Goal: Task Accomplishment & Management: Manage account settings

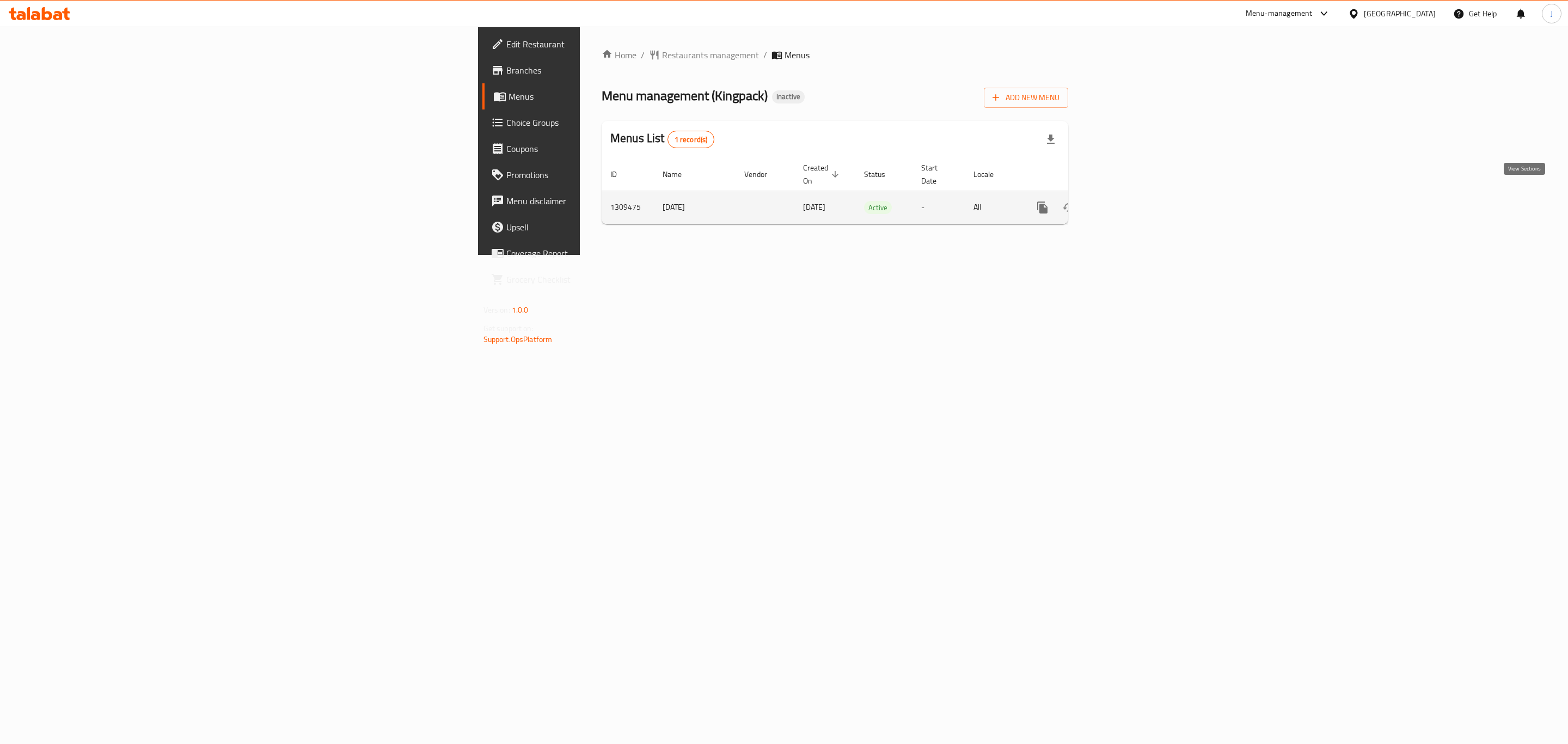
click at [1127, 201] on icon "enhanced table" at bounding box center [1121, 207] width 13 height 13
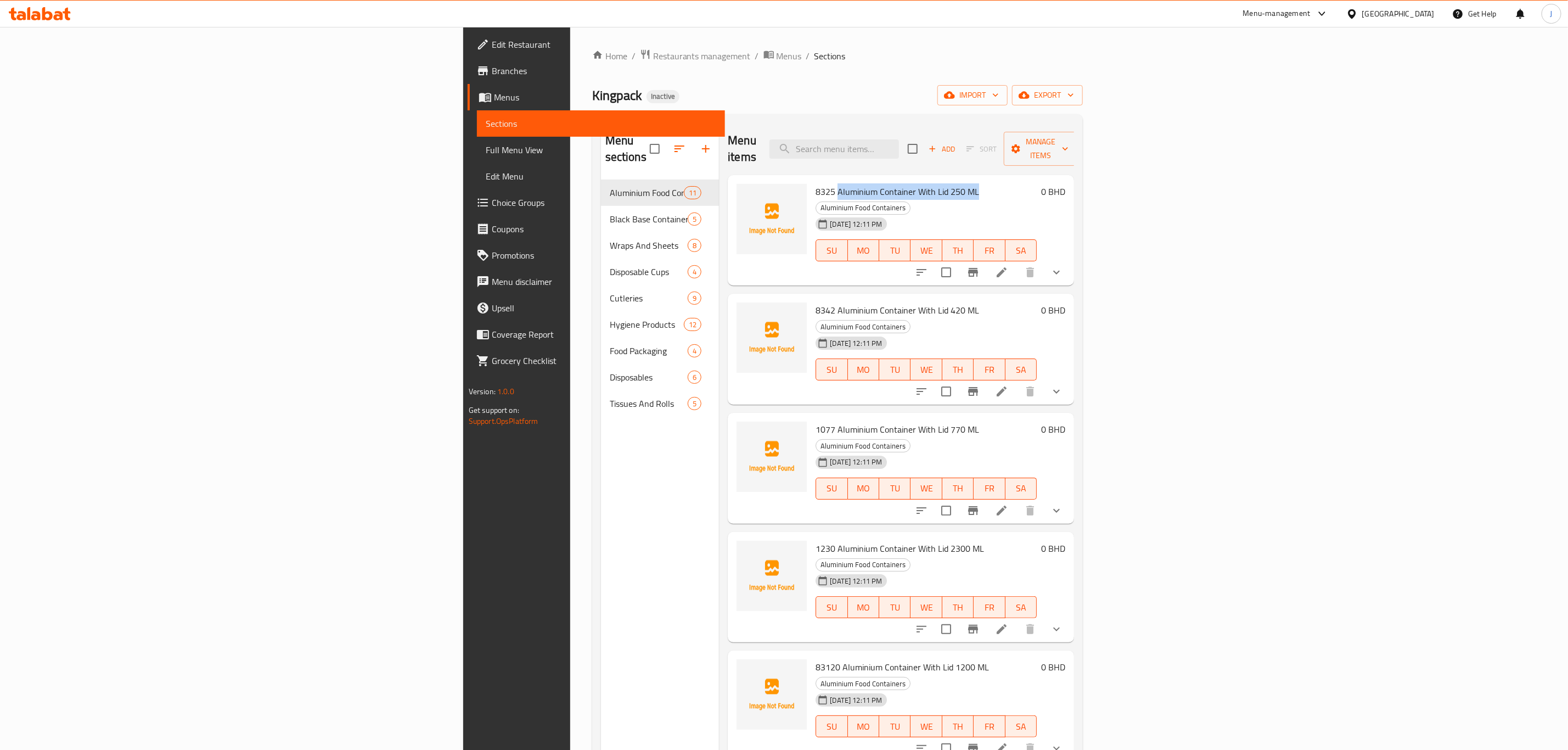
drag, startPoint x: 860, startPoint y: 177, endPoint x: 723, endPoint y: 168, distance: 137.3
click at [816, 184] on span "8325 Aluminium Container With Lid 250 ML" at bounding box center [897, 191] width 164 height 17
copy span "Aluminium Container With Lid 250 ML"
click at [999, 99] on span "import" at bounding box center [973, 95] width 53 height 14
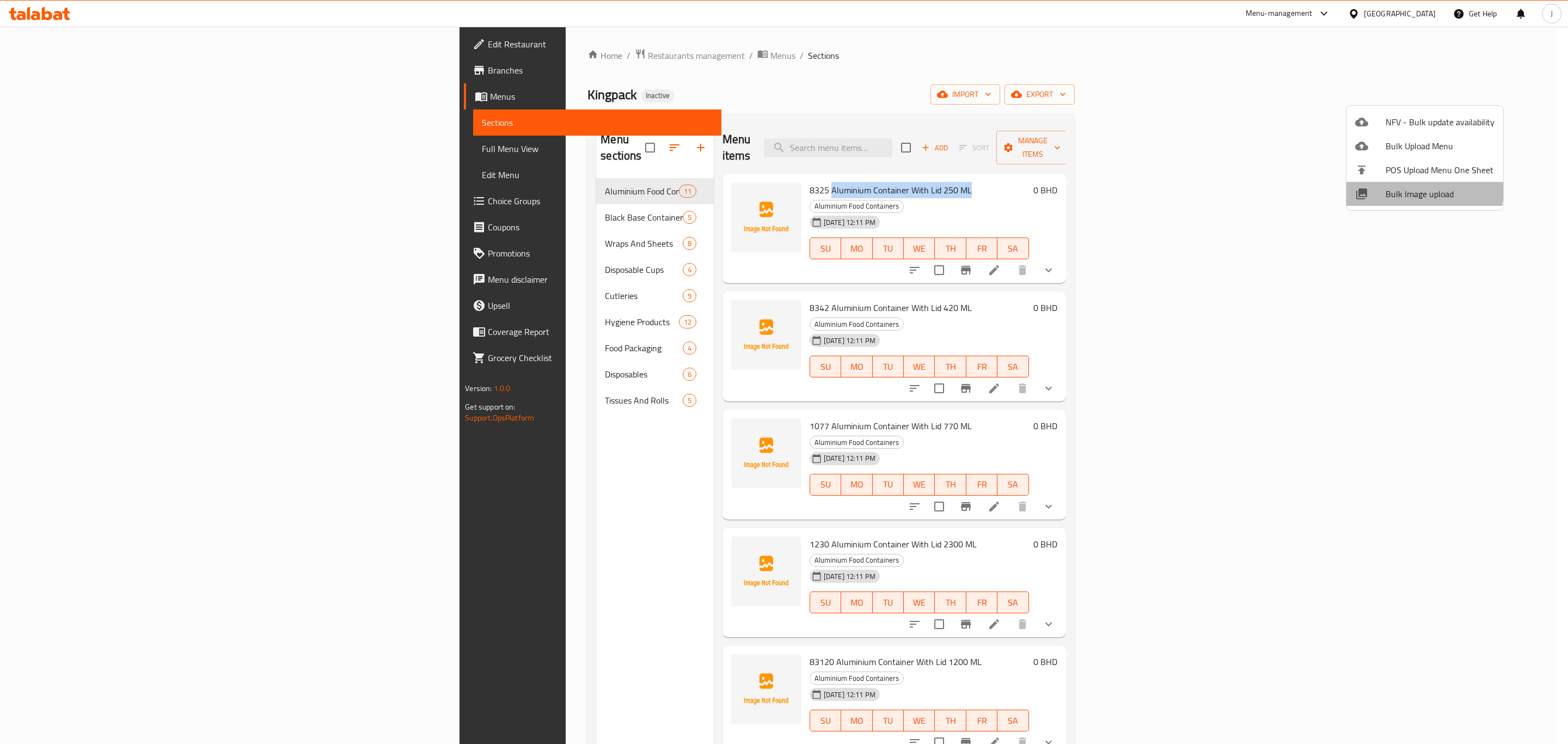
click at [1423, 190] on span "Bulk Image upload" at bounding box center [1440, 194] width 109 height 13
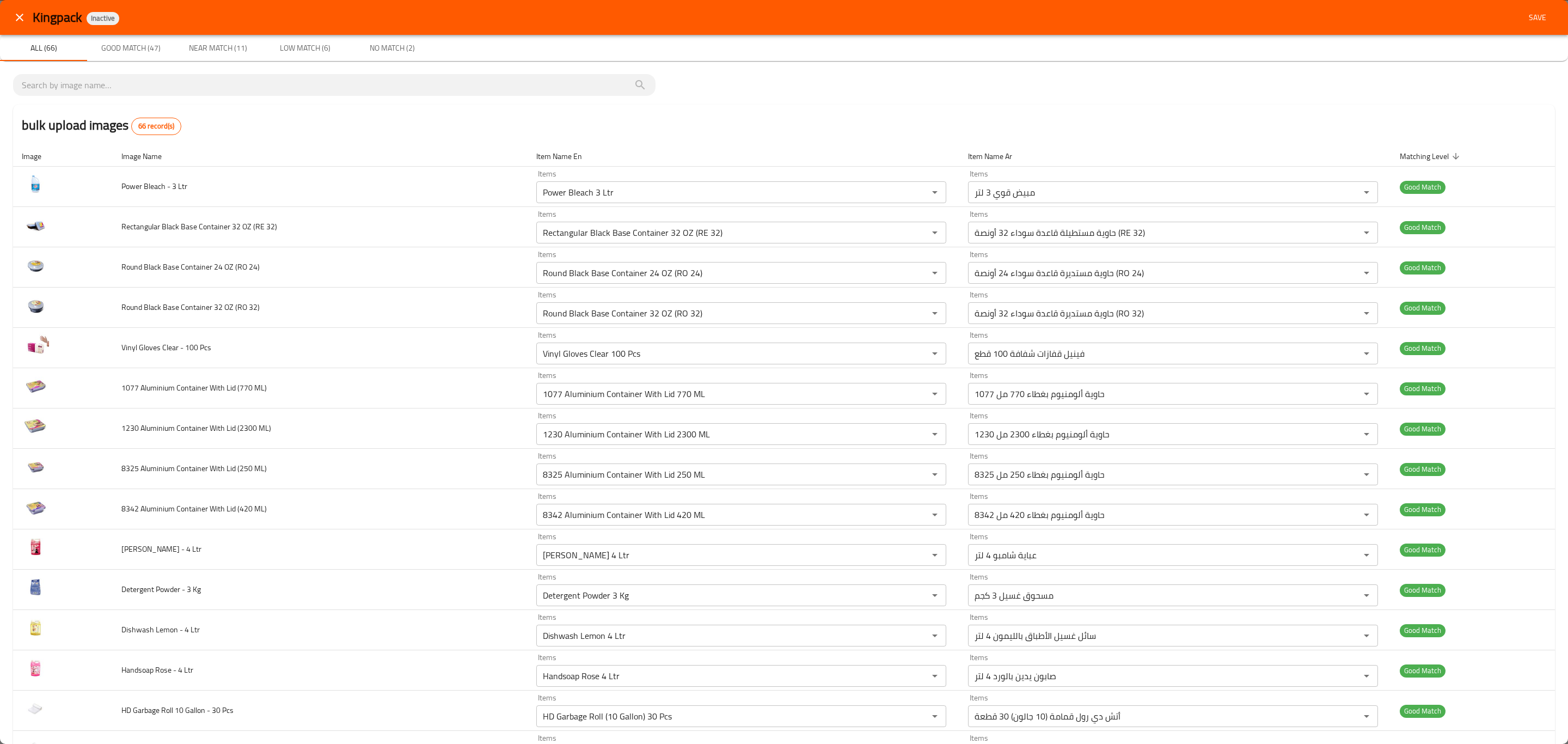
click at [387, 46] on span "No Match (2)" at bounding box center [392, 48] width 74 height 13
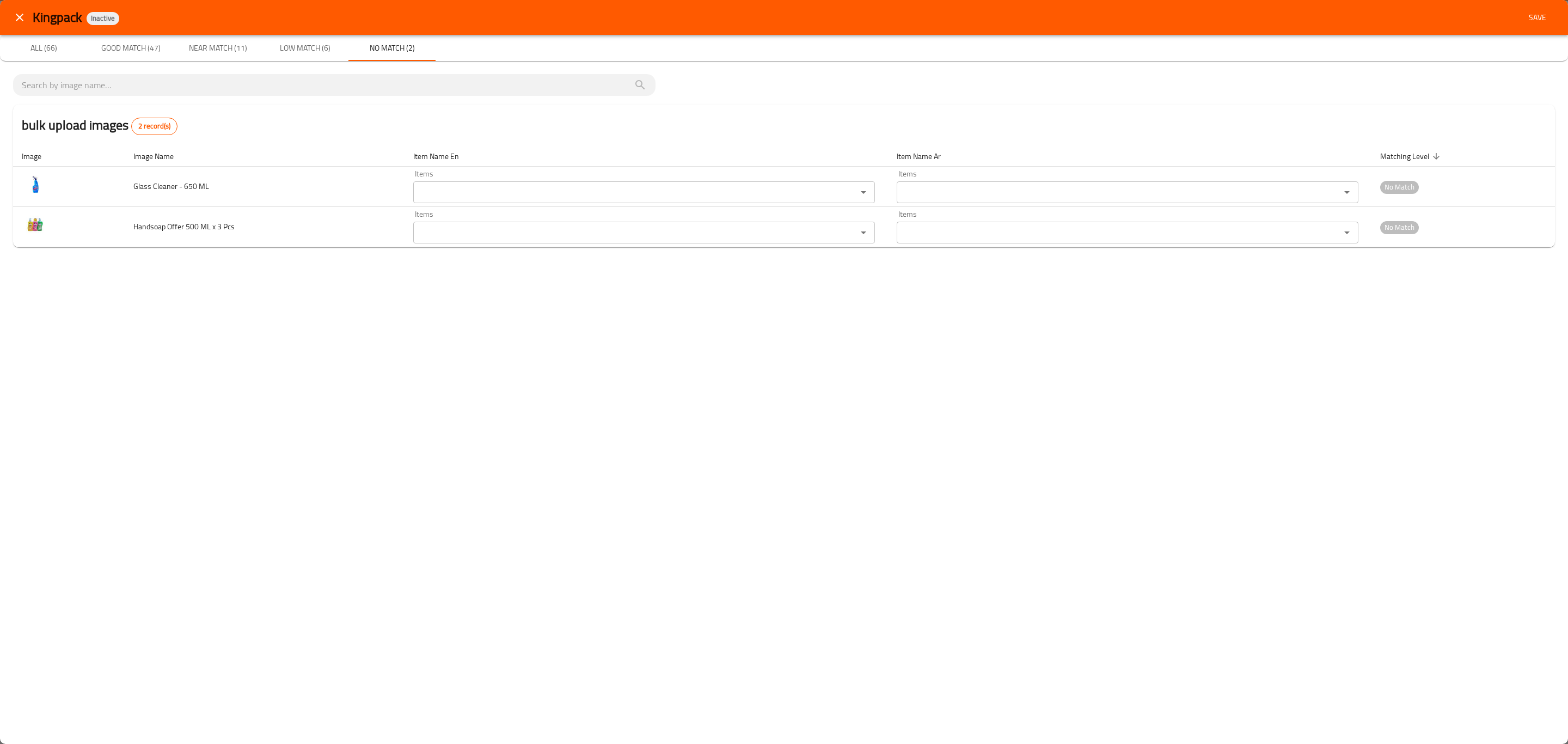
click at [326, 48] on span "Low Match (6)" at bounding box center [305, 48] width 74 height 13
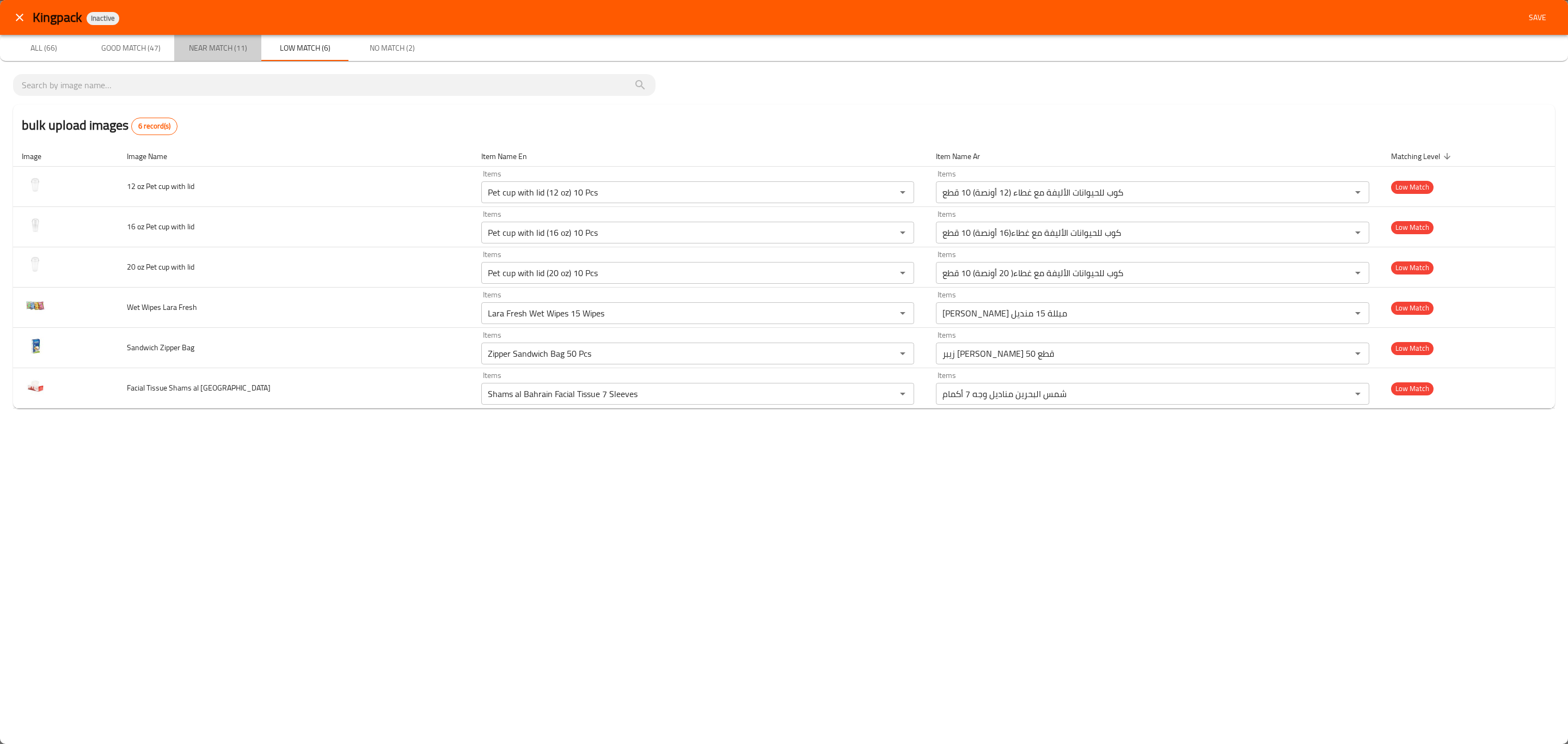
click at [226, 48] on span "Near Match (11)" at bounding box center [218, 48] width 74 height 13
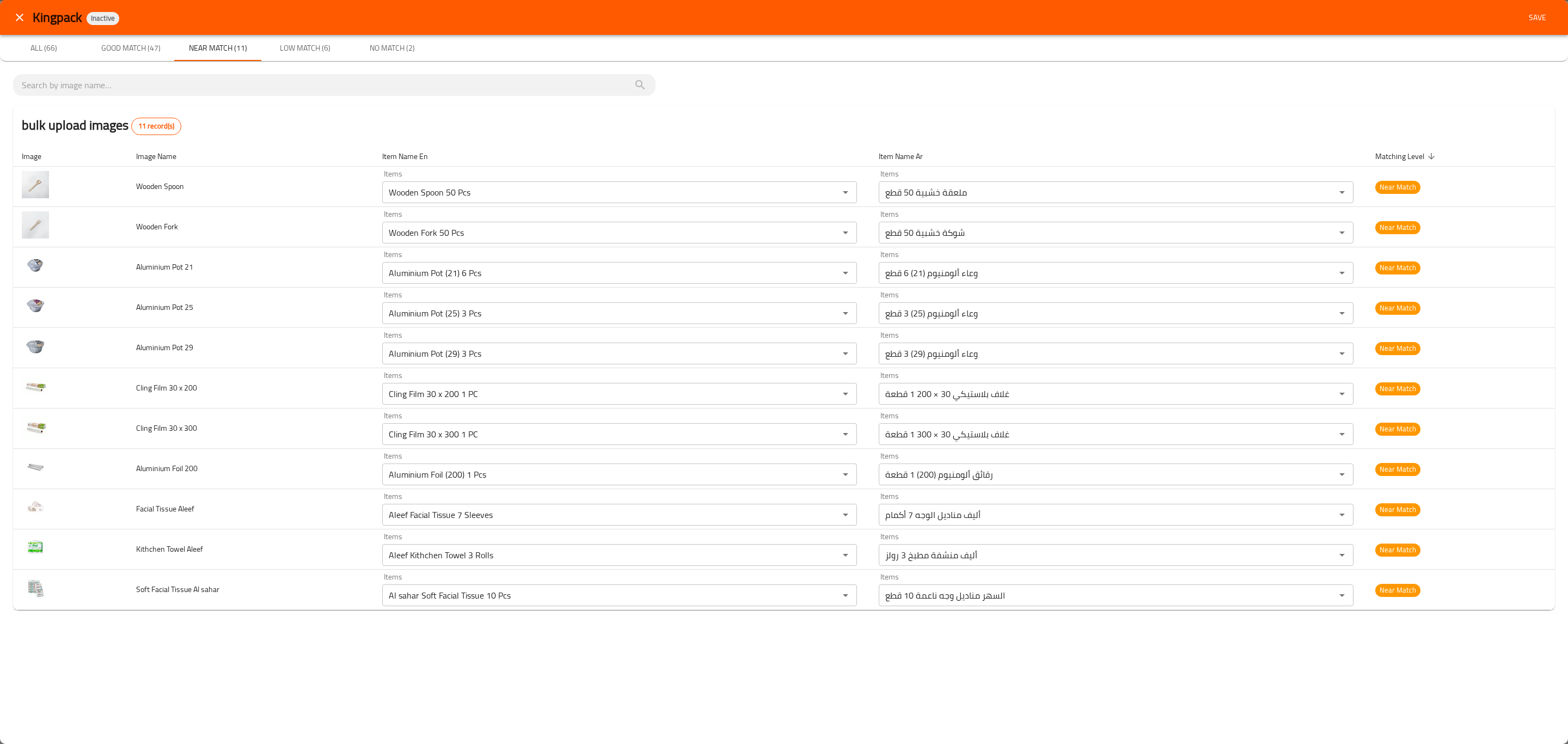
click at [136, 52] on span "Good Match (47)" at bounding box center [131, 48] width 74 height 13
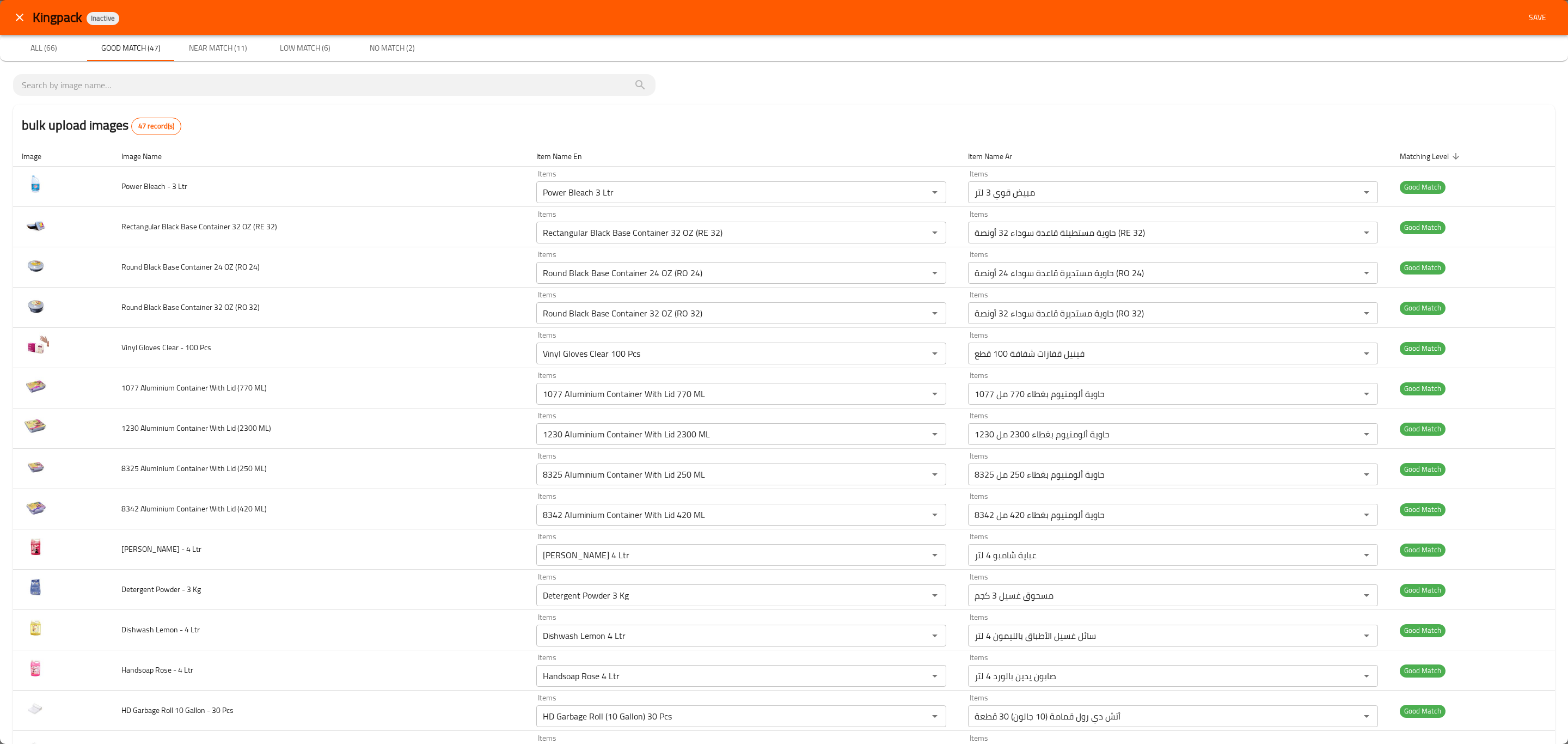
click at [312, 36] on button "Low Match (6)" at bounding box center [304, 47] width 87 height 26
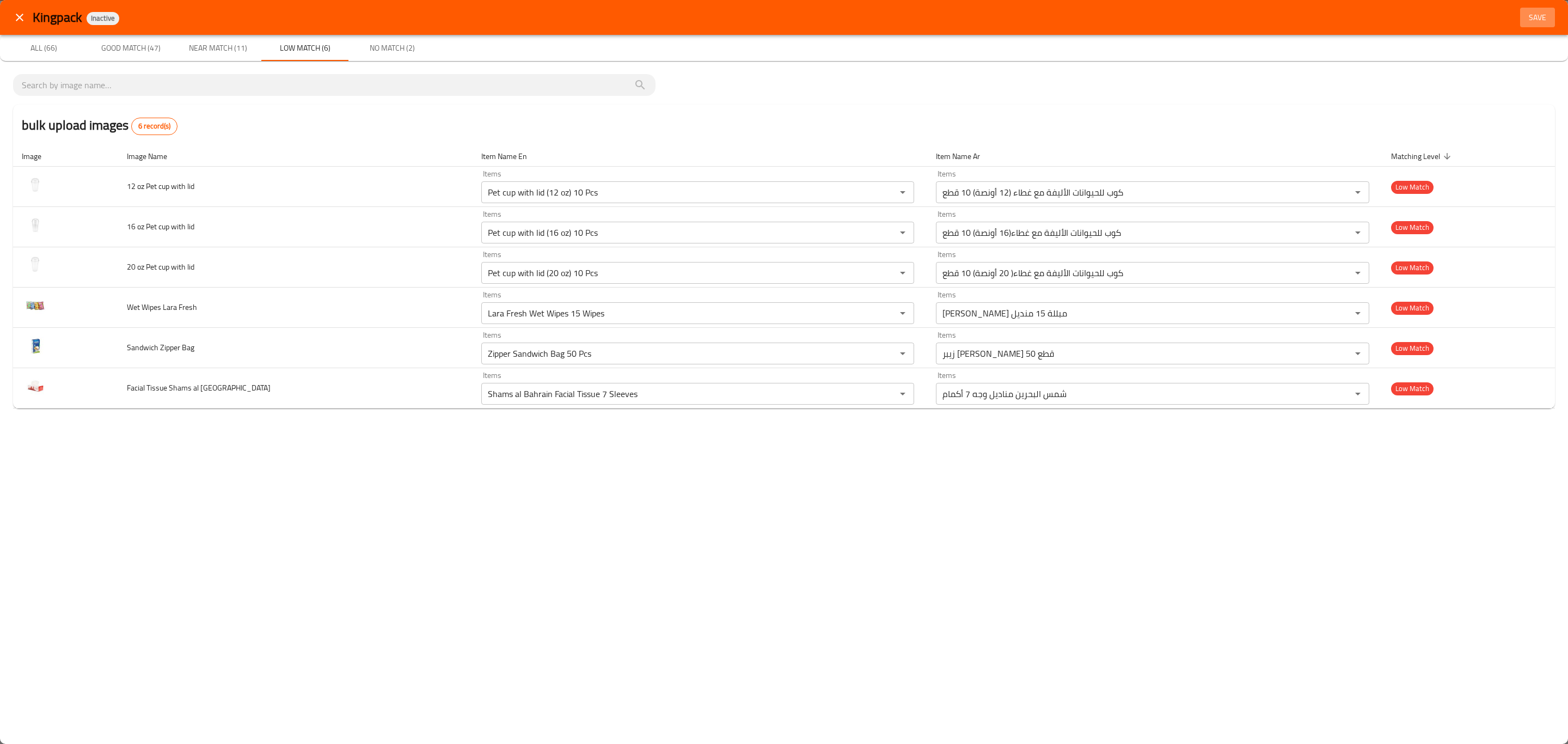
click at [1535, 19] on span "Save" at bounding box center [1537, 18] width 26 height 13
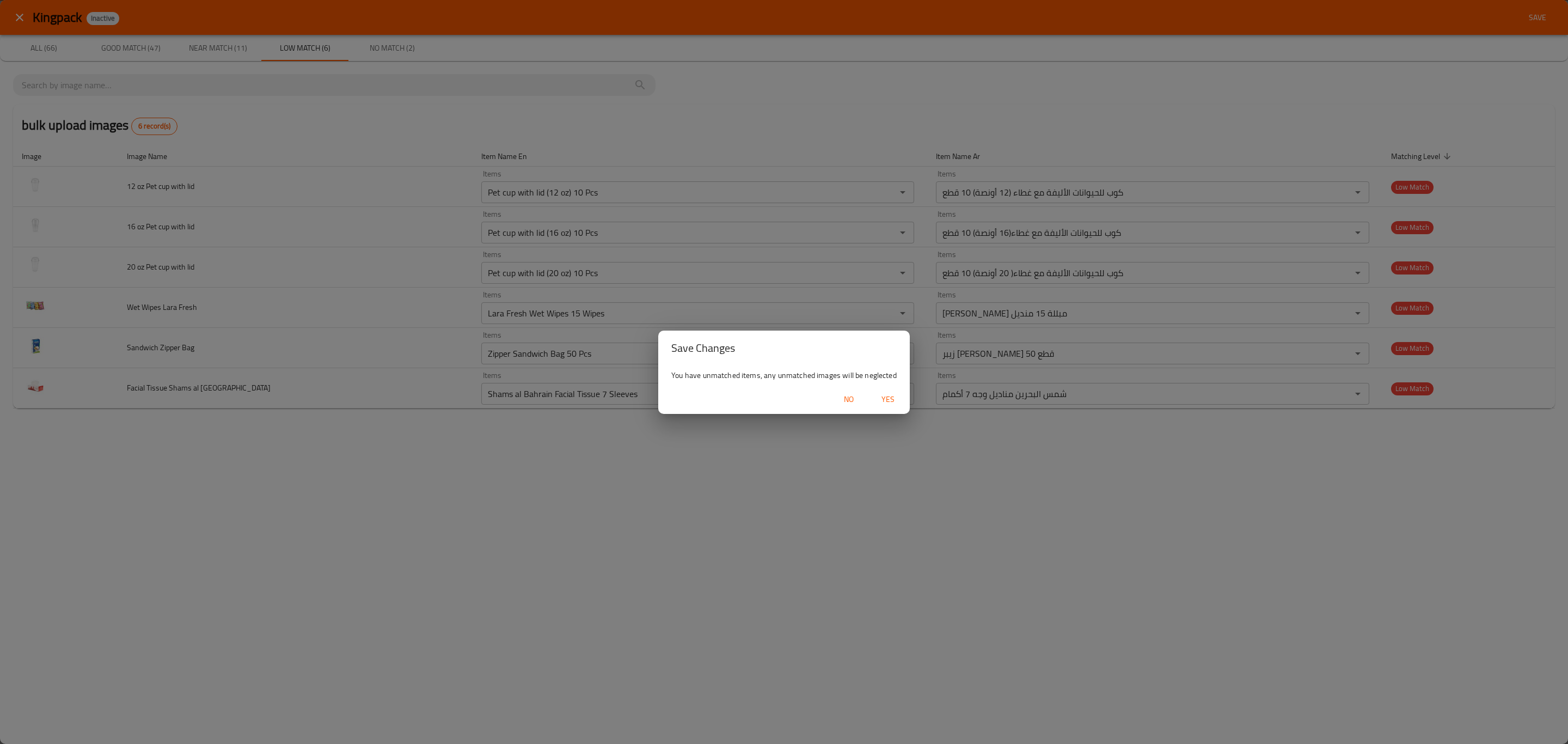
click at [892, 397] on span "Yes" at bounding box center [887, 399] width 26 height 13
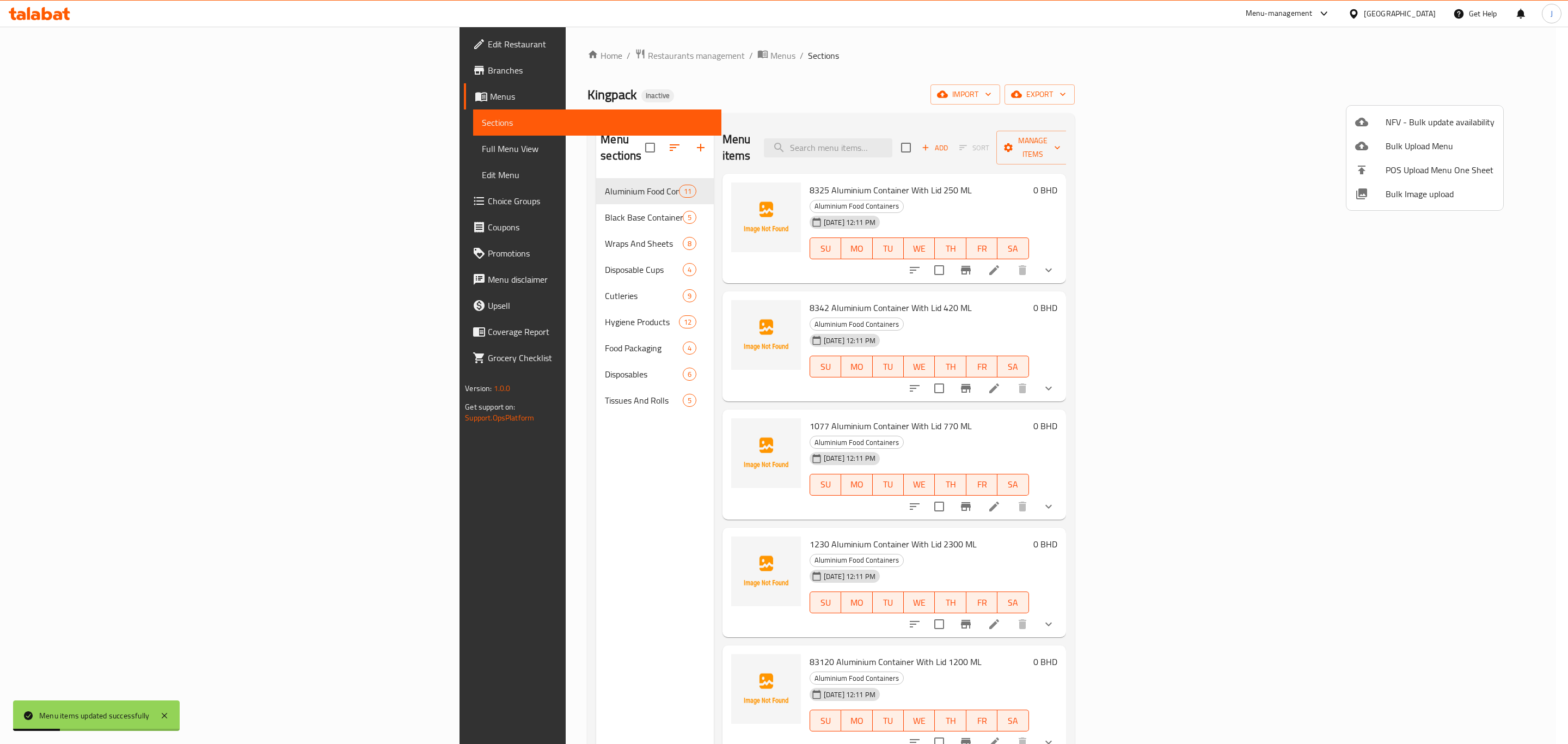
click at [740, 123] on div at bounding box center [784, 372] width 1568 height 744
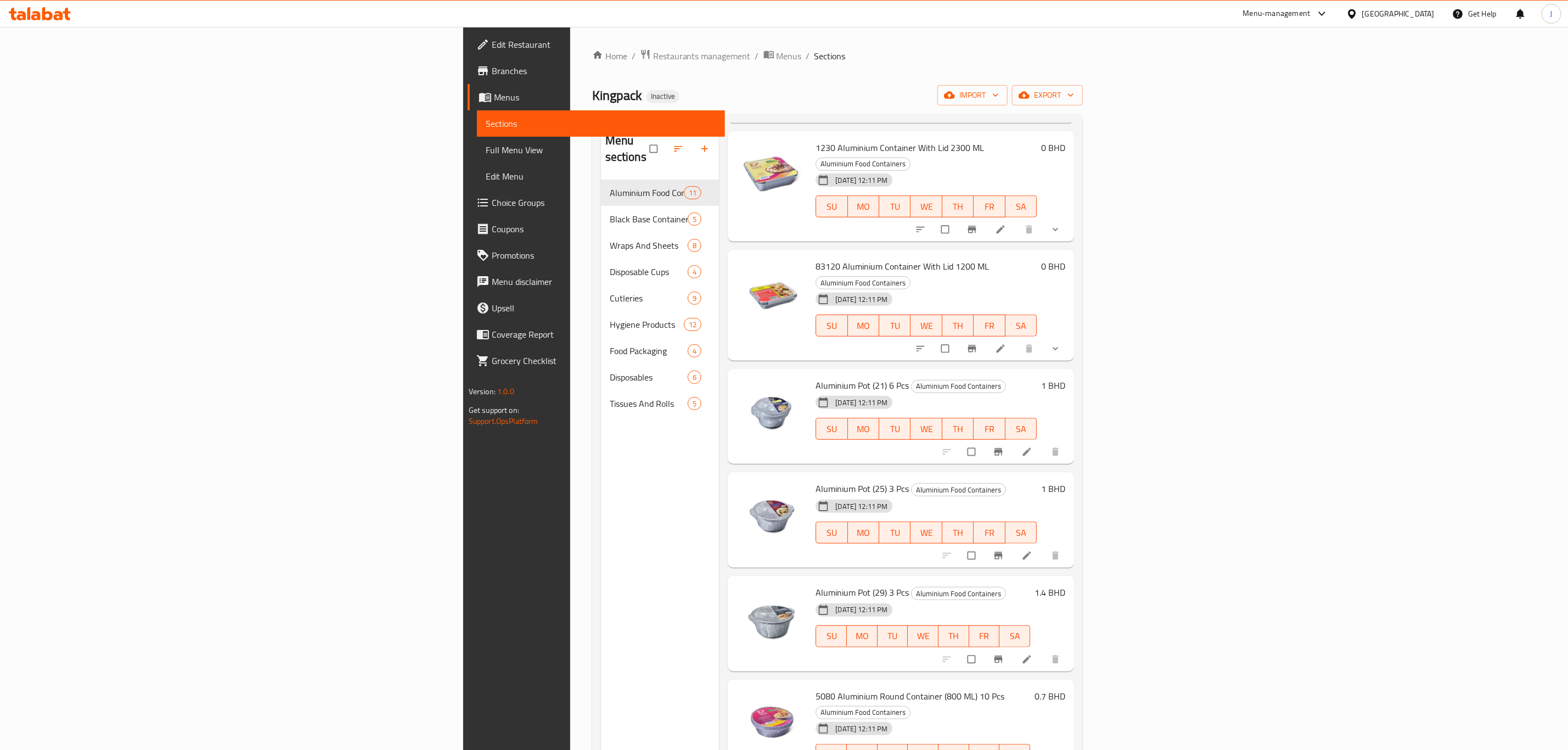
scroll to position [416, 0]
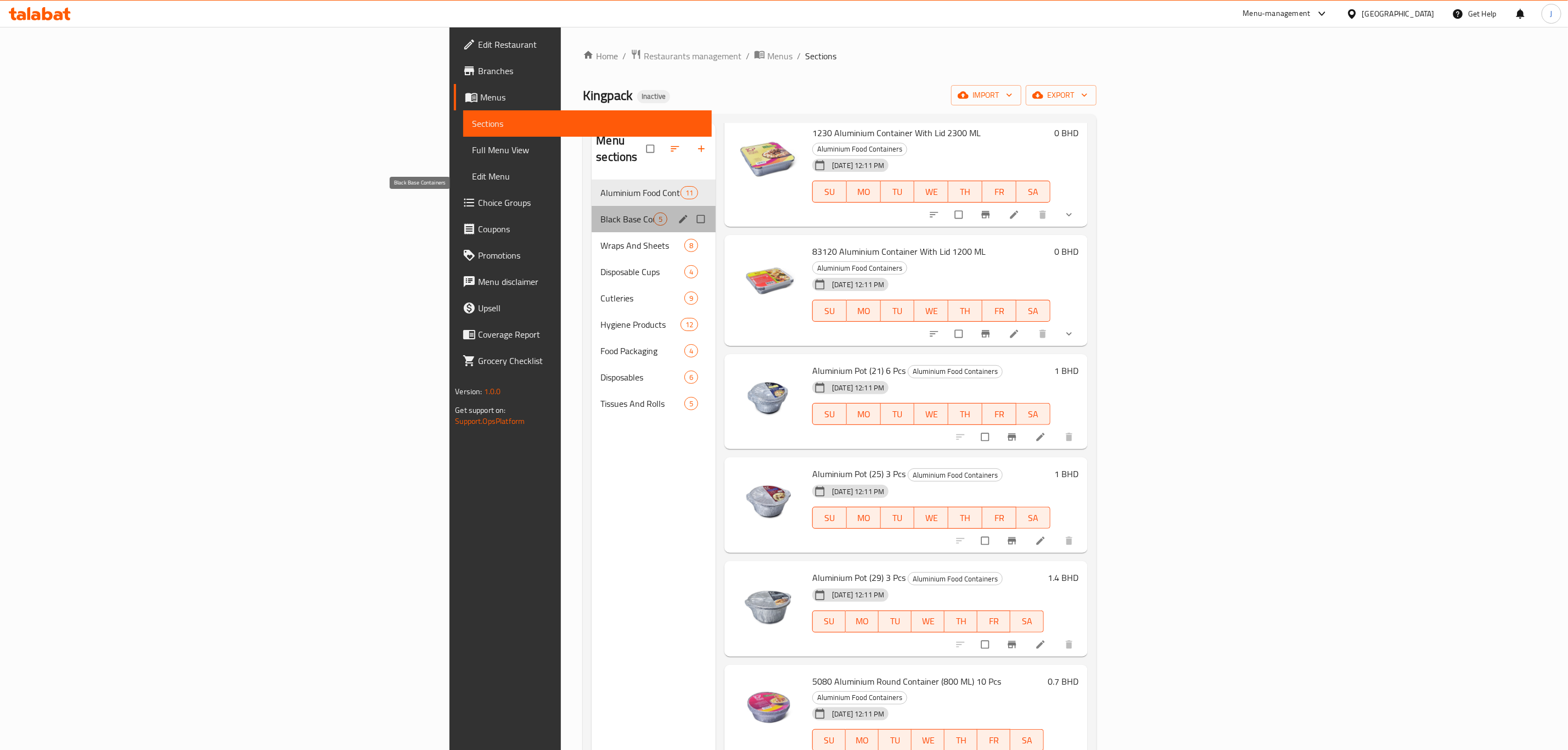
click at [601, 212] on span "Black Base Containers" at bounding box center [627, 218] width 53 height 13
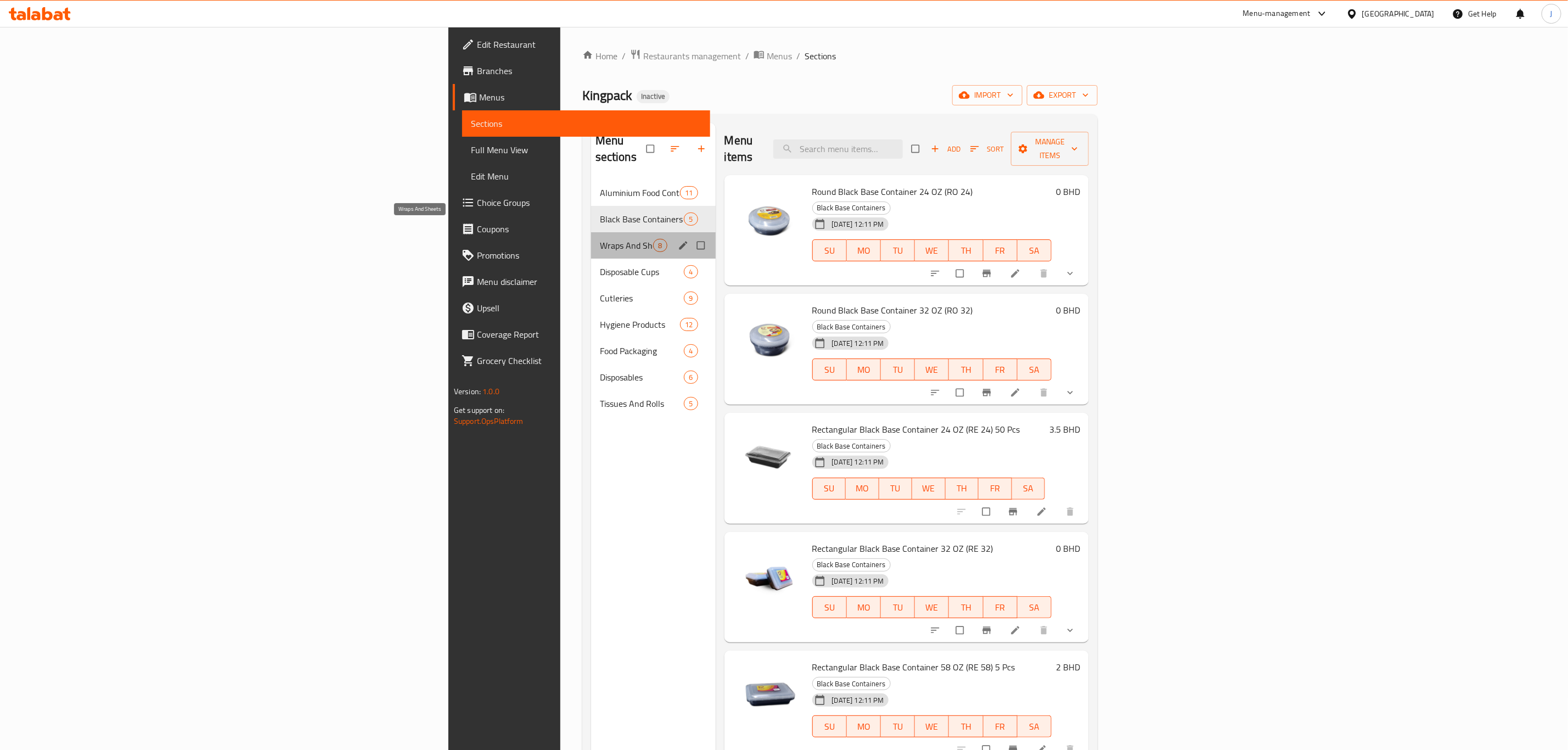
click at [600, 239] on span "Wraps And Sheets" at bounding box center [627, 245] width 54 height 13
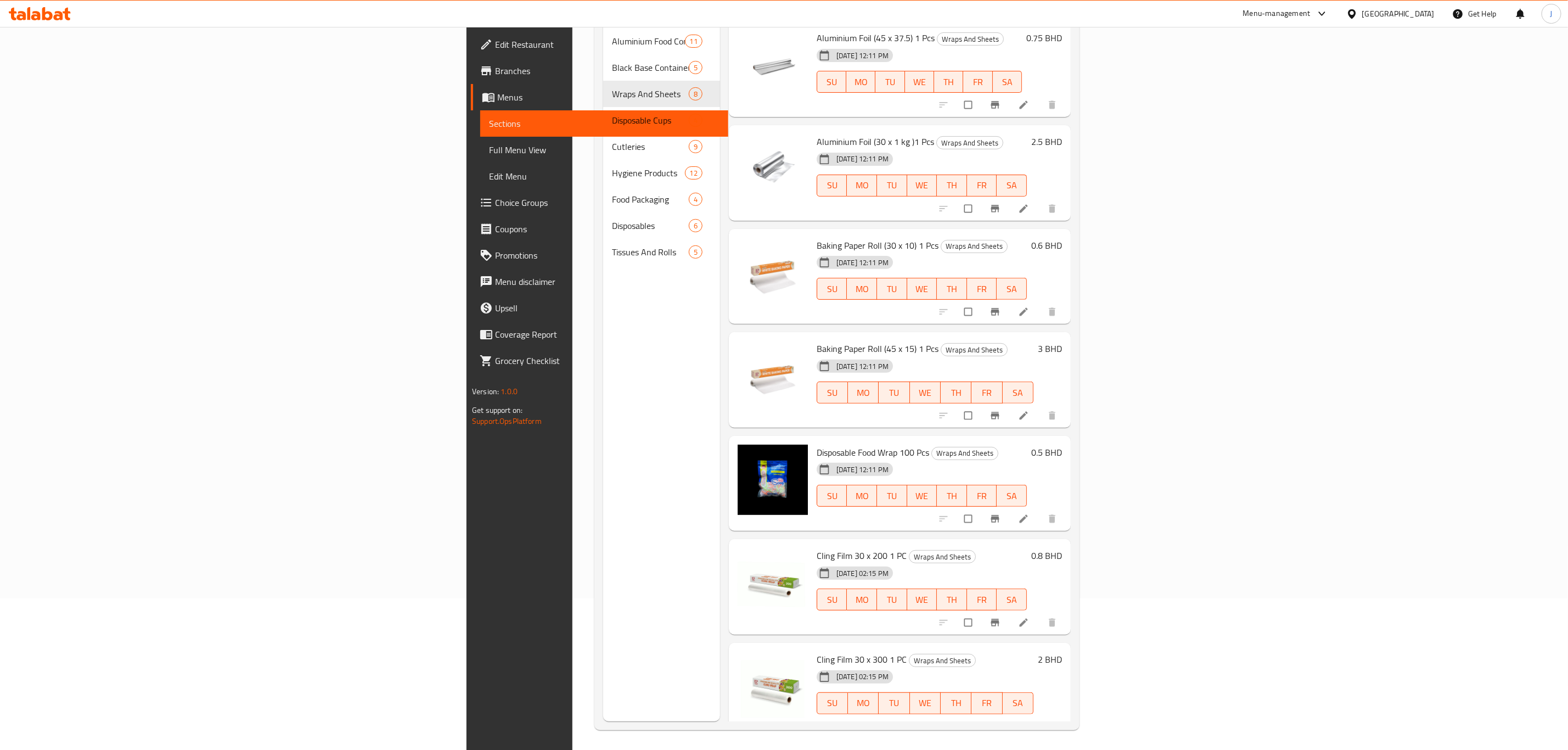
scroll to position [153, 0]
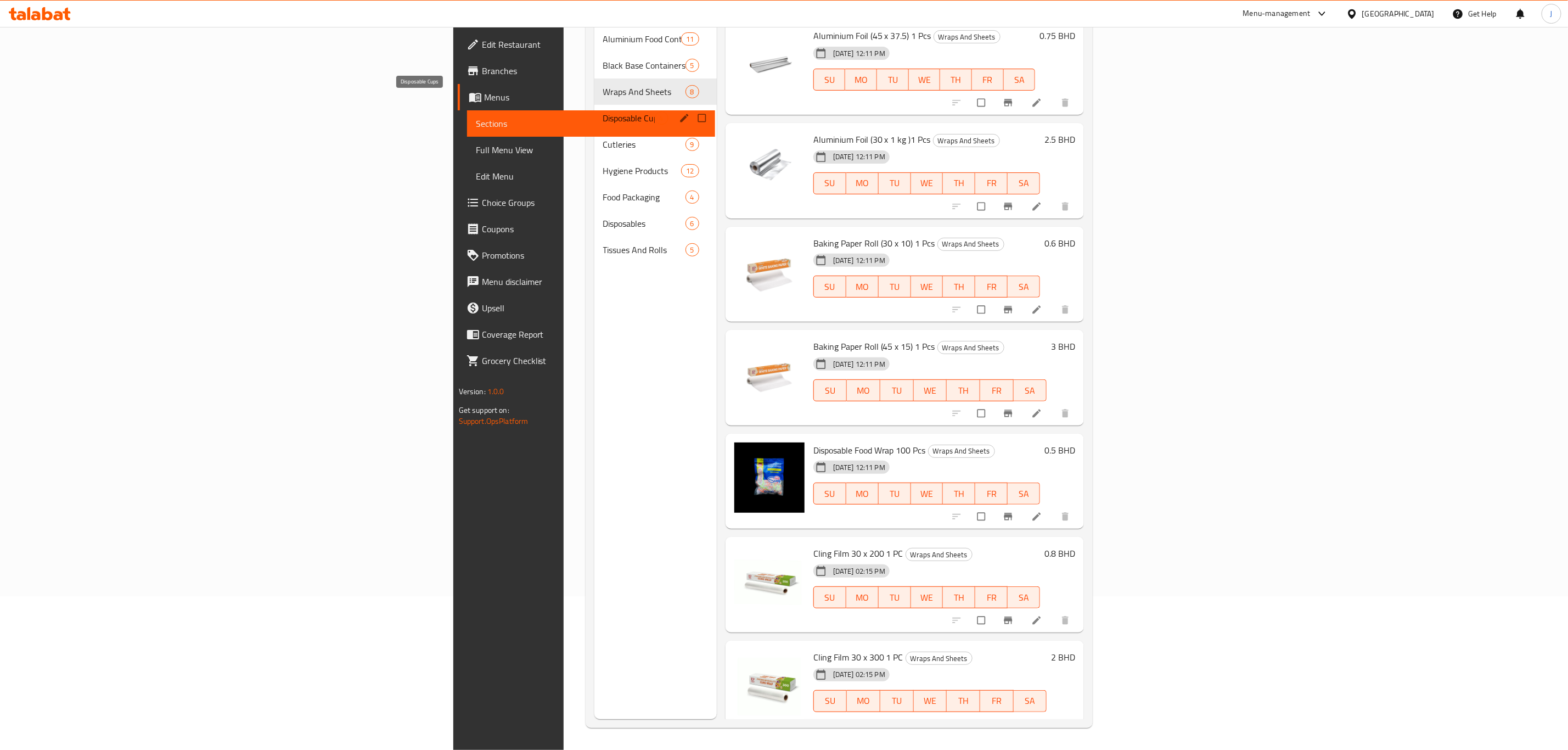
click at [603, 112] on span "Disposable Cups" at bounding box center [629, 118] width 52 height 13
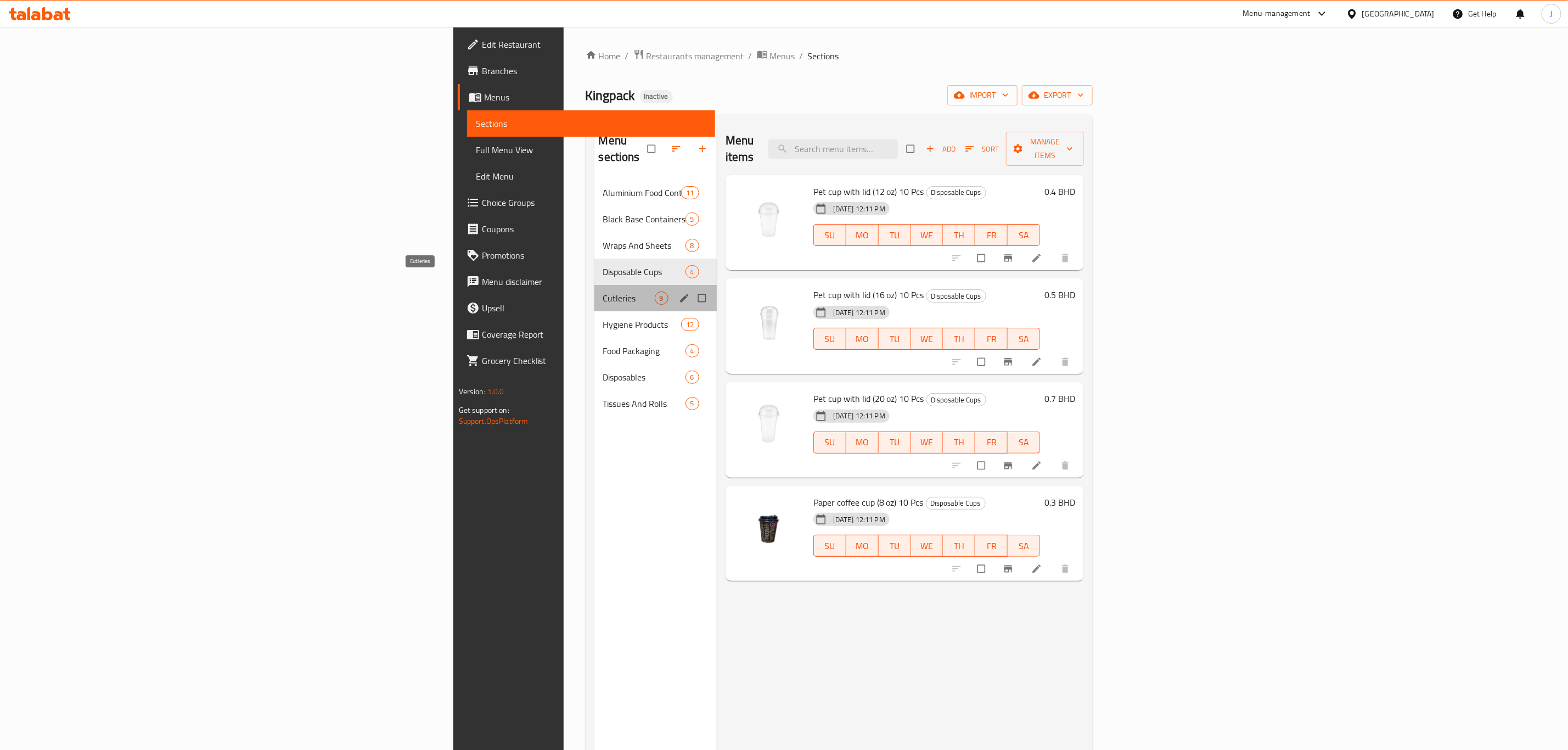
click at [603, 292] on span "Cutleries" at bounding box center [629, 298] width 52 height 13
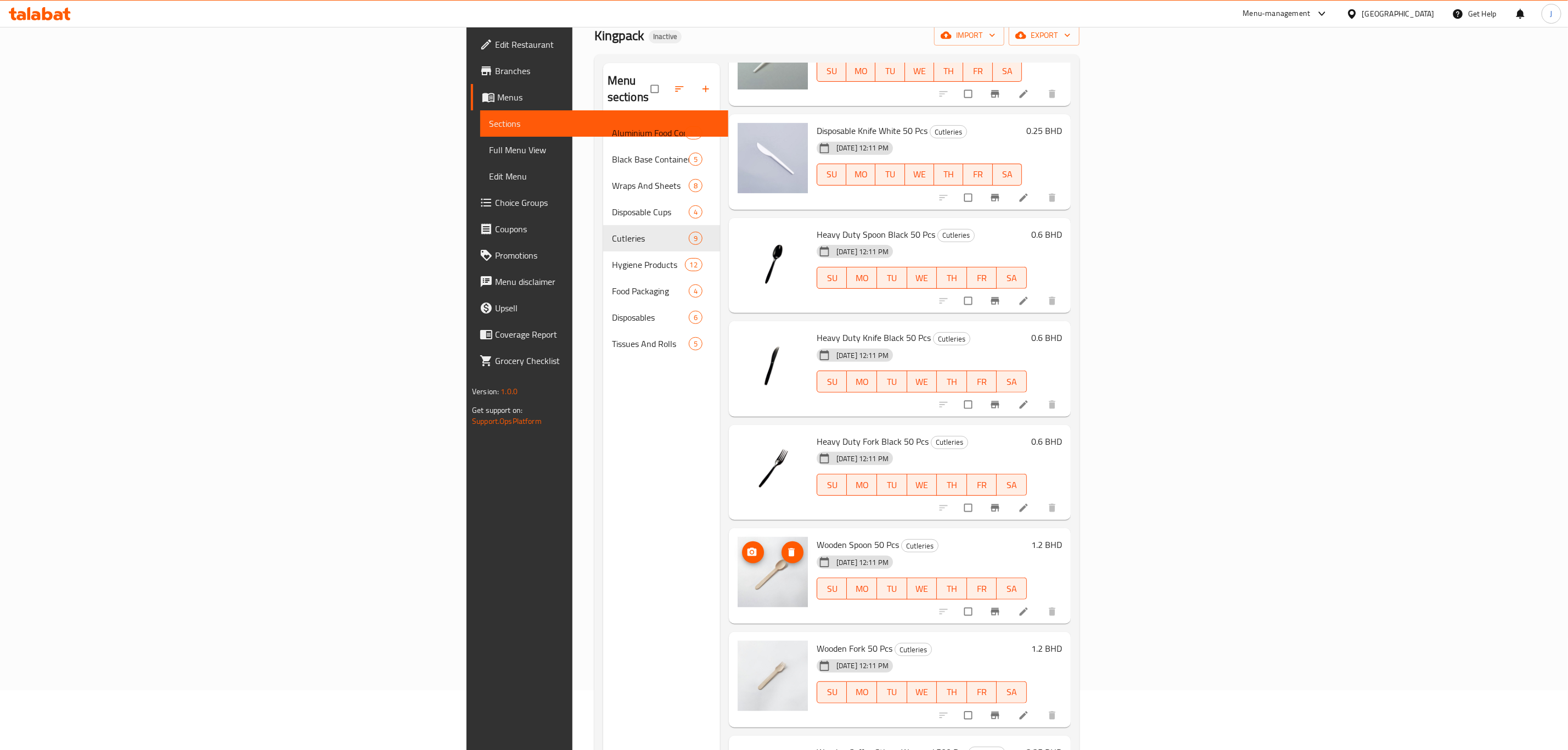
scroll to position [153, 0]
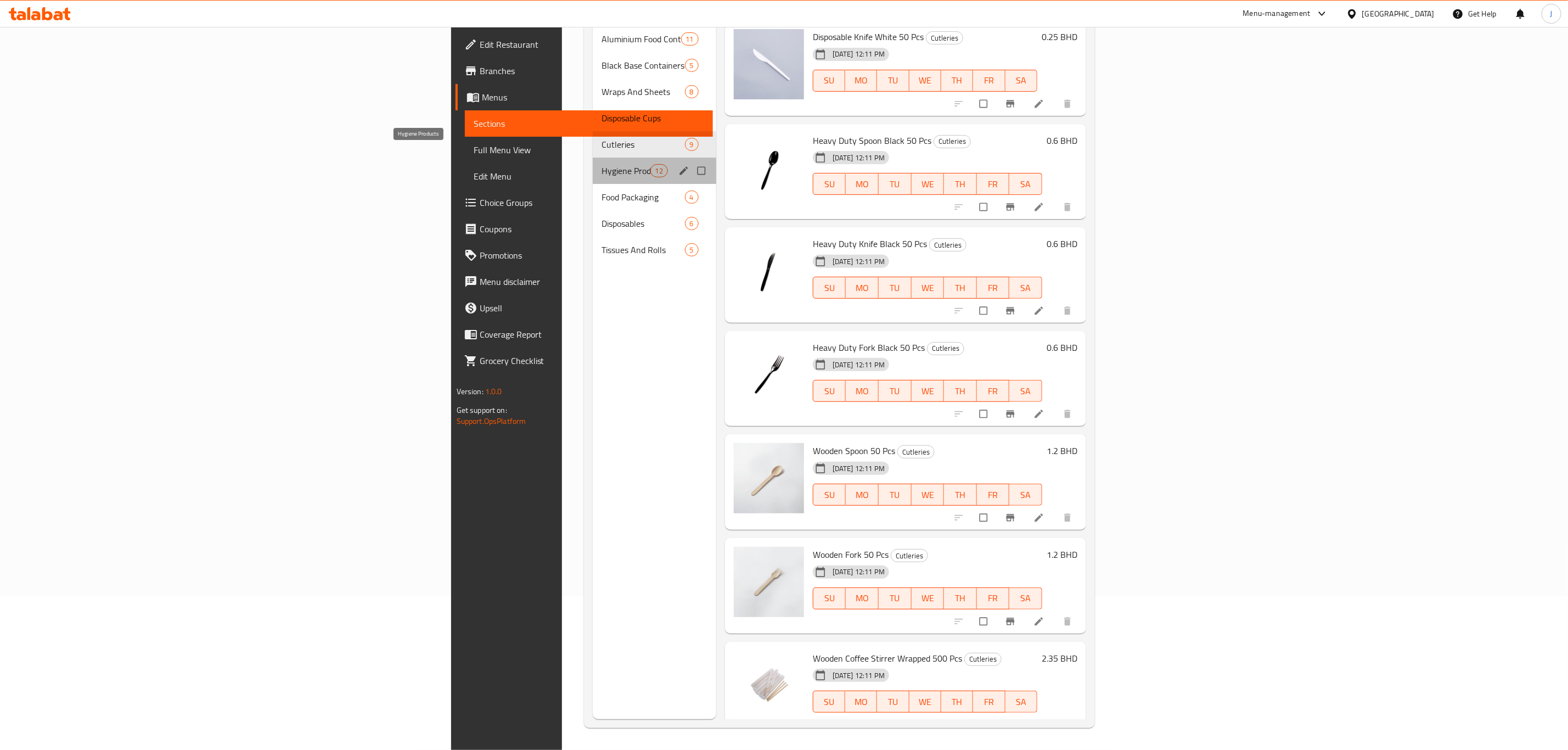
click at [601, 164] on span "Hygiene Products" at bounding box center [625, 170] width 48 height 13
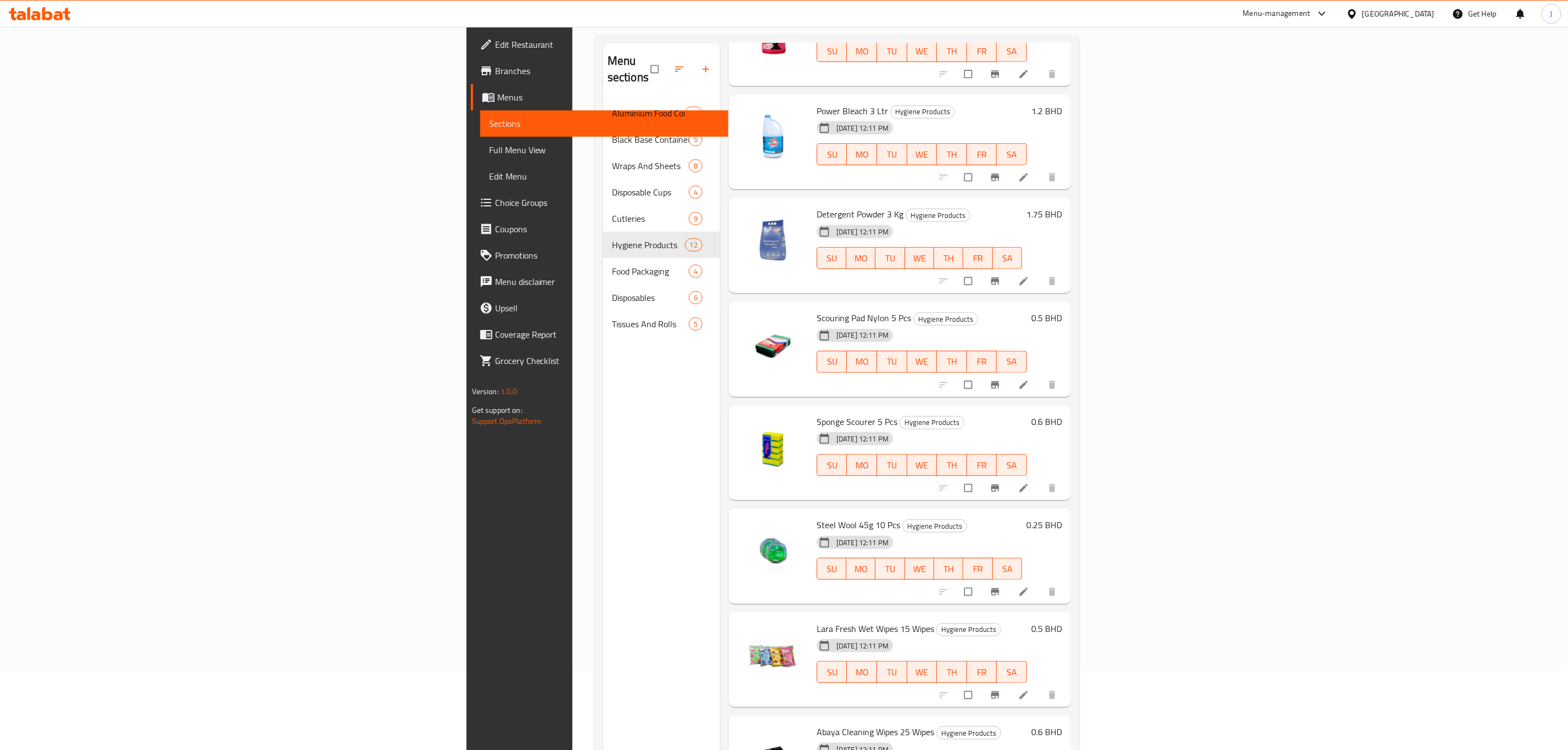
scroll to position [153, 0]
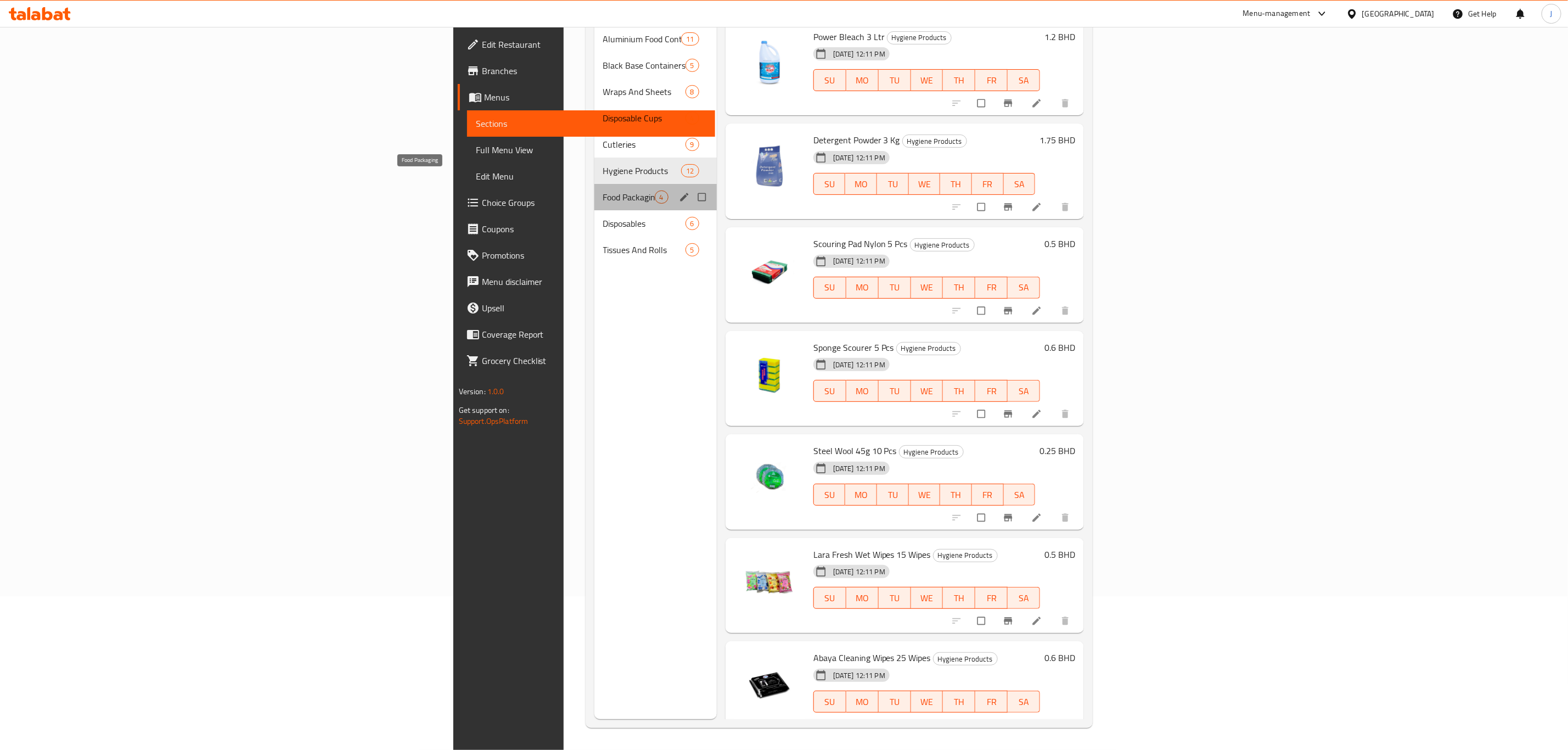
click at [603, 190] on span "Food Packaging" at bounding box center [629, 196] width 52 height 13
